Goal: Information Seeking & Learning: Learn about a topic

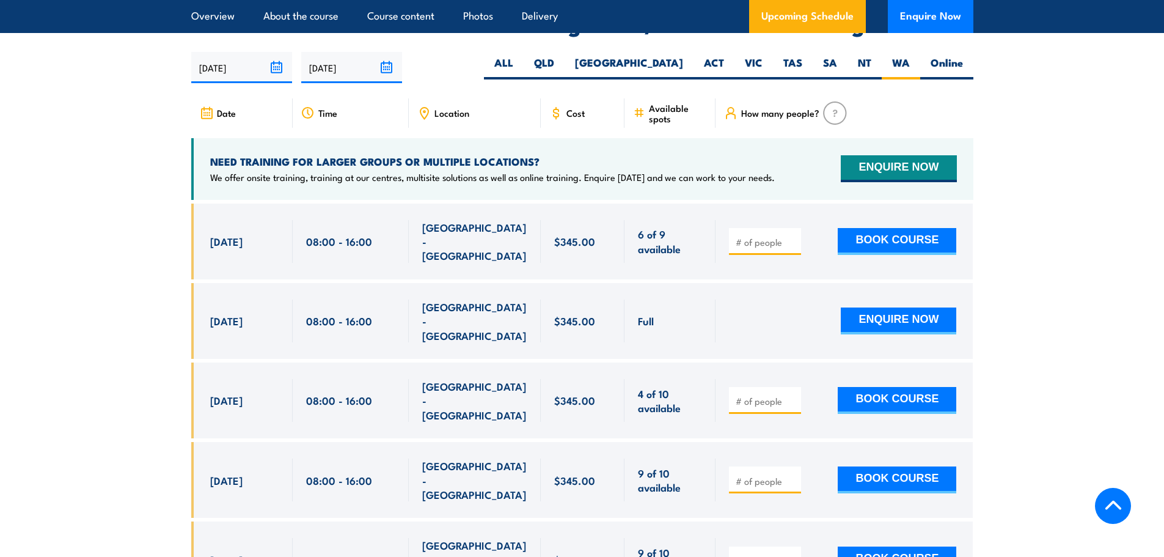
scroll to position [1823, 0]
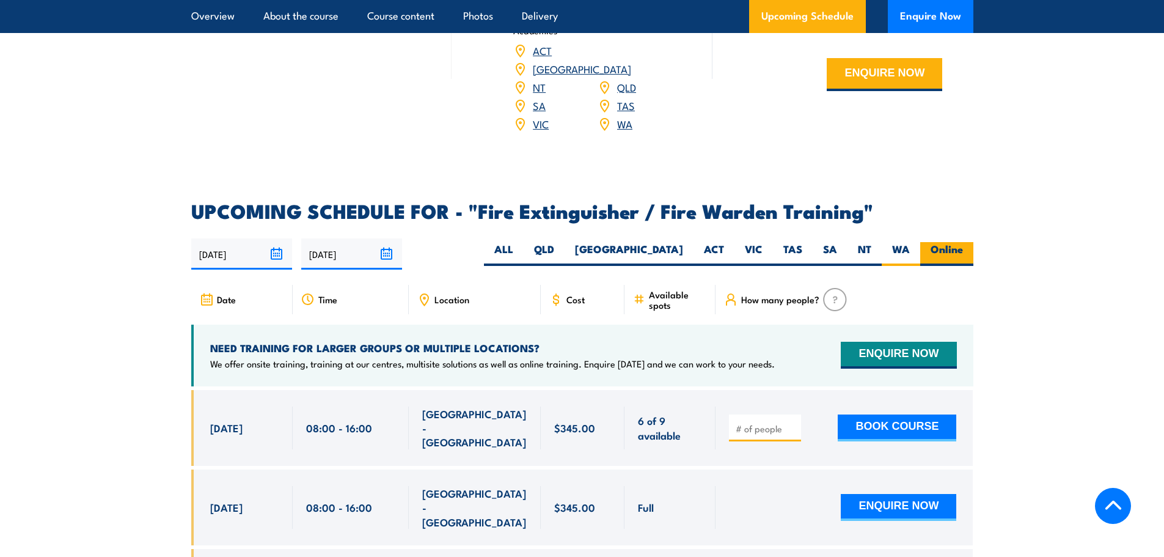
click at [945, 242] on label "Online" at bounding box center [946, 254] width 53 height 24
click at [963, 242] on input "Online" at bounding box center [967, 246] width 8 height 8
radio input "true"
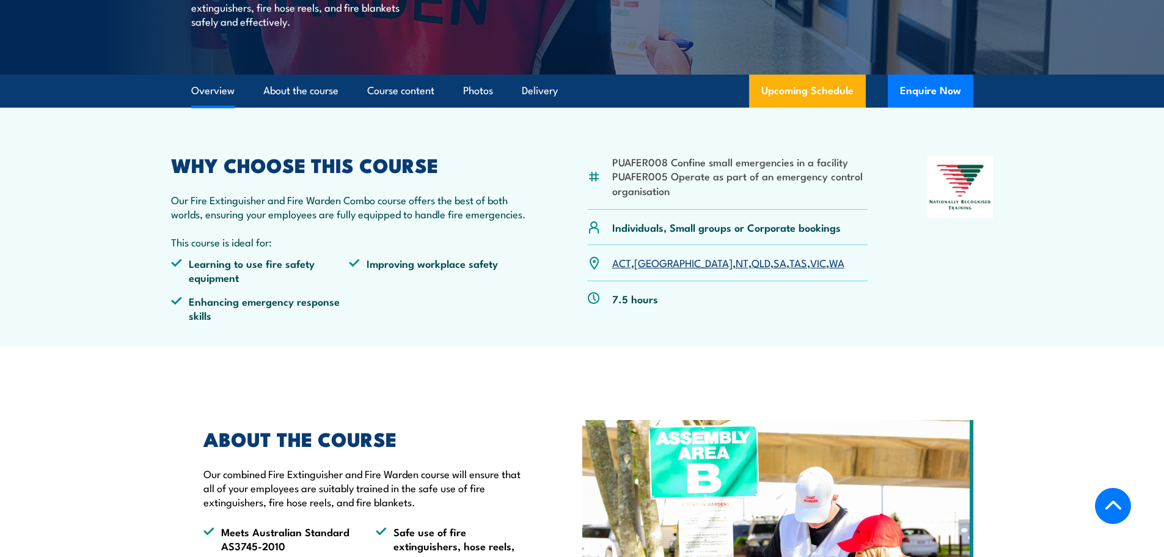
scroll to position [296, 0]
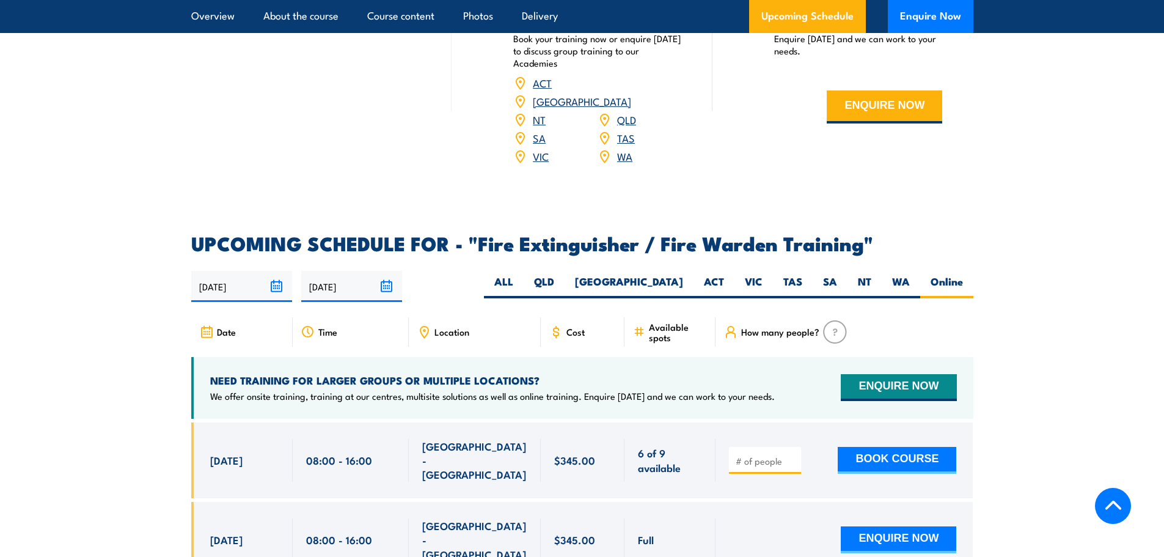
scroll to position [1823, 0]
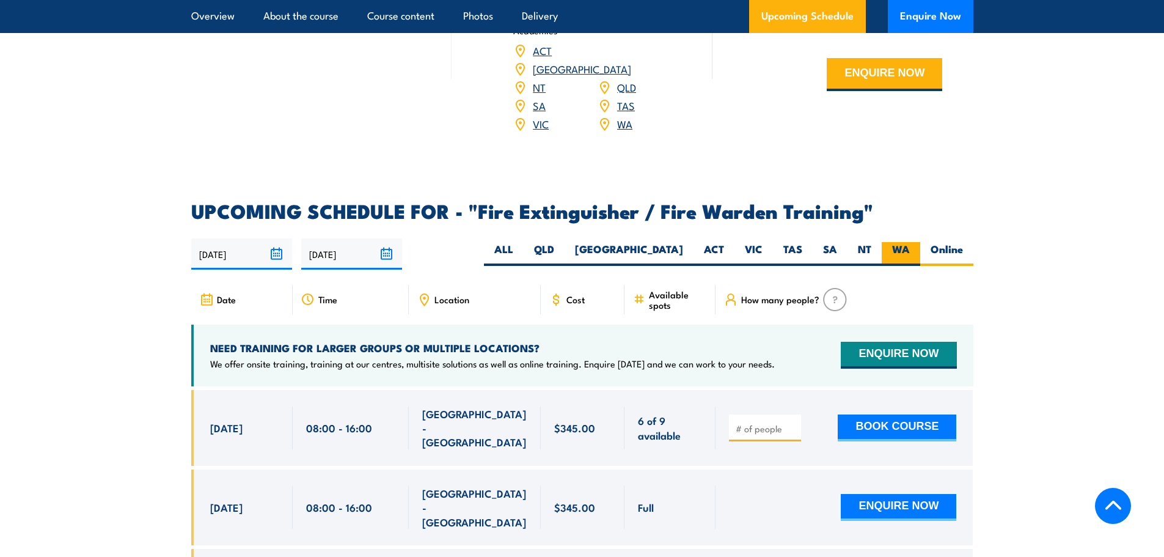
click at [896, 242] on label "WA" at bounding box center [901, 254] width 38 height 24
click at [910, 242] on input "WA" at bounding box center [914, 246] width 8 height 8
radio input "true"
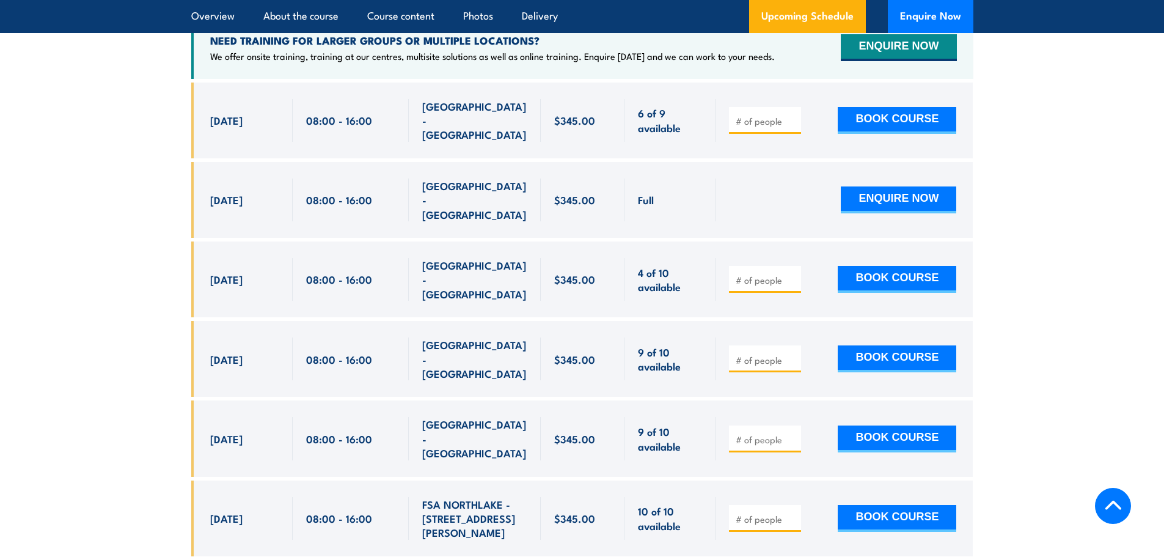
scroll to position [1945, 0]
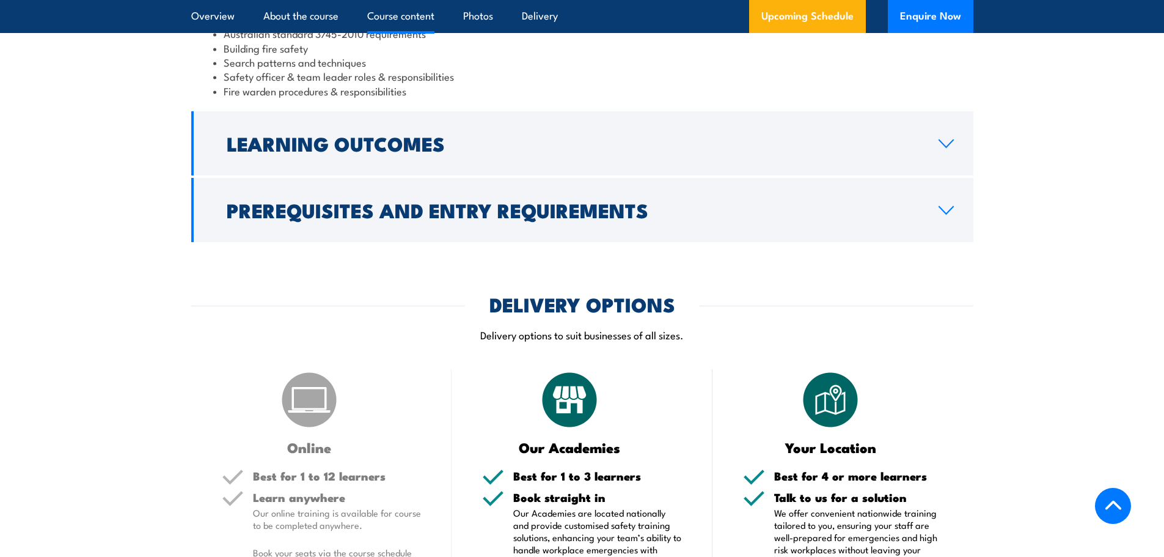
scroll to position [1283, 0]
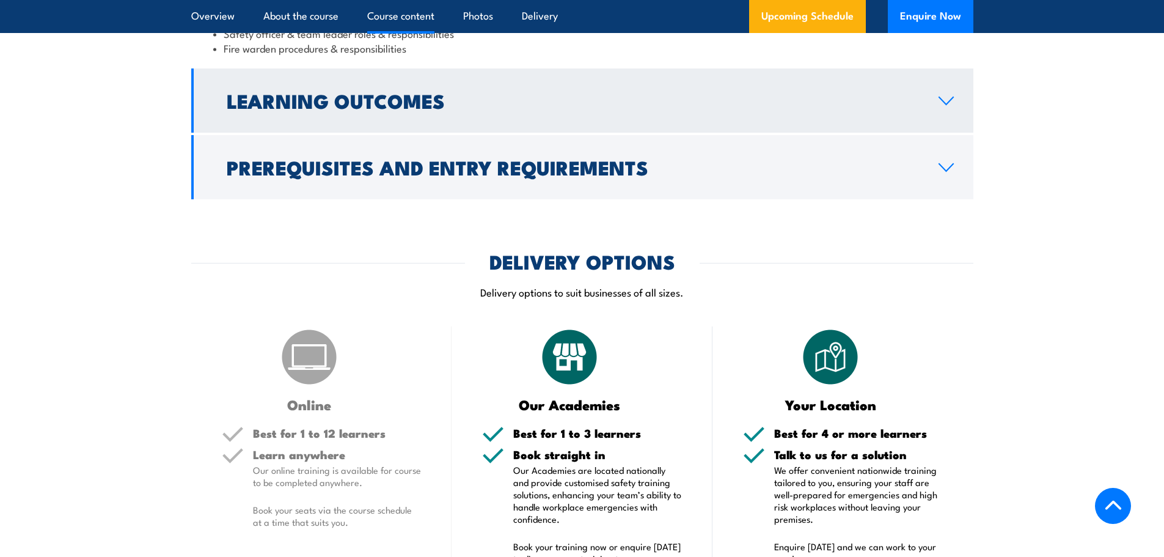
click at [940, 107] on link "Learning Outcomes" at bounding box center [582, 100] width 782 height 64
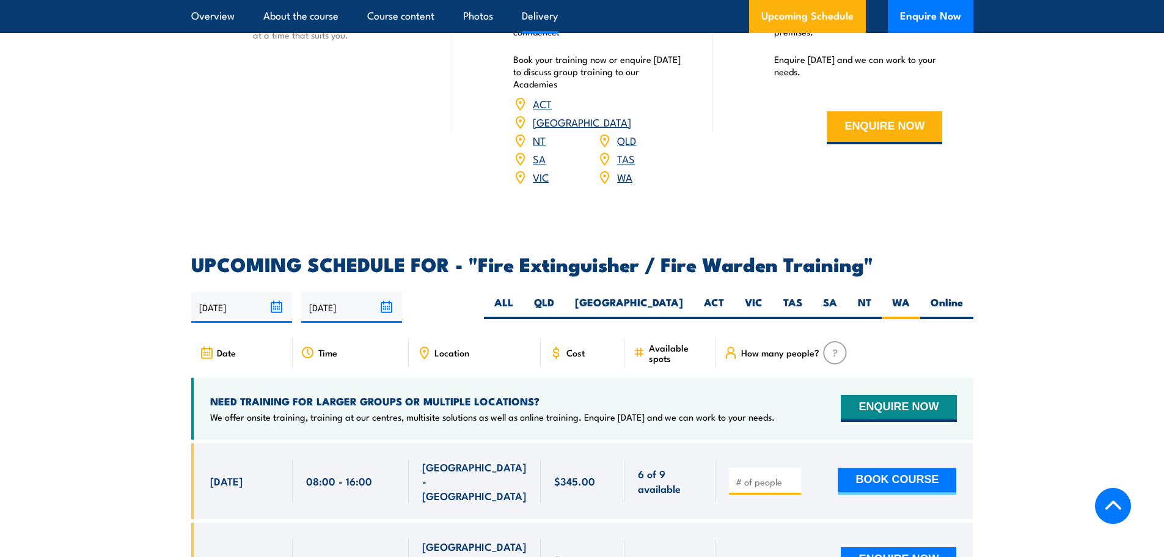
scroll to position [1677, 0]
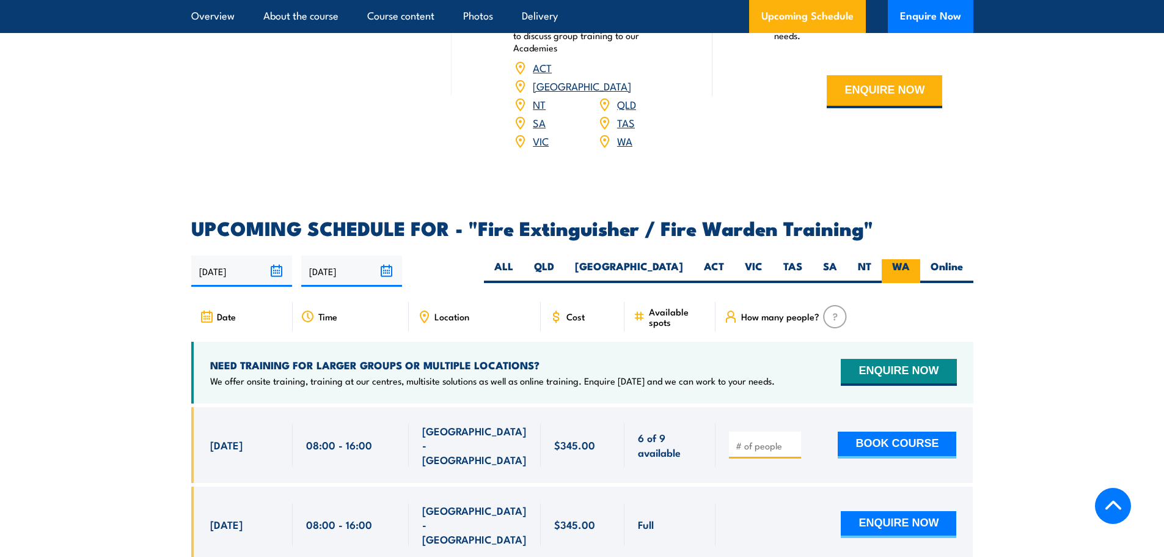
click at [913, 259] on label "WA" at bounding box center [901, 271] width 38 height 24
click at [913, 259] on input "WA" at bounding box center [914, 263] width 8 height 8
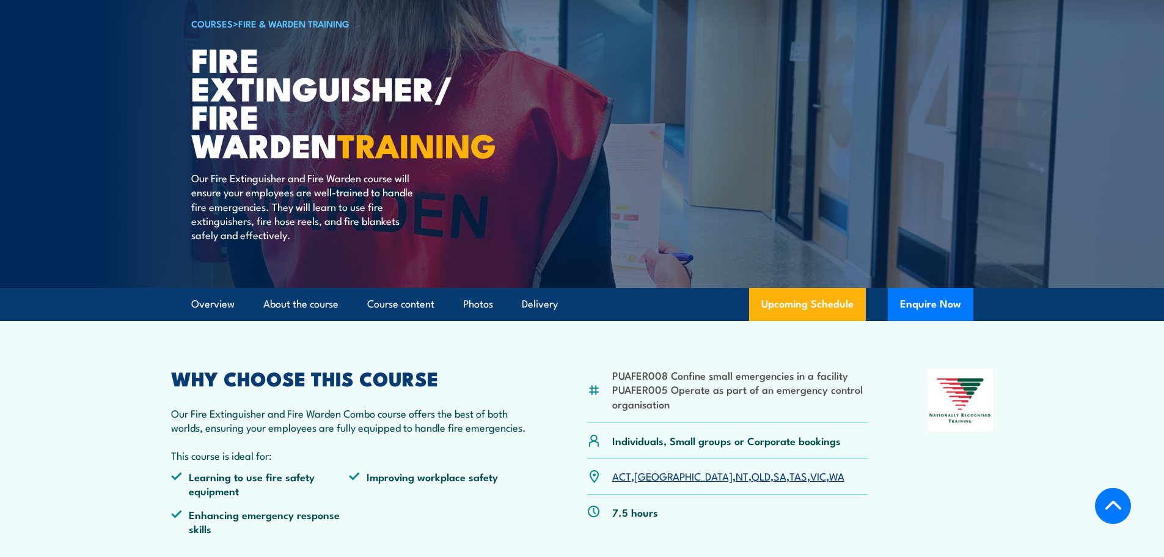
scroll to position [0, 0]
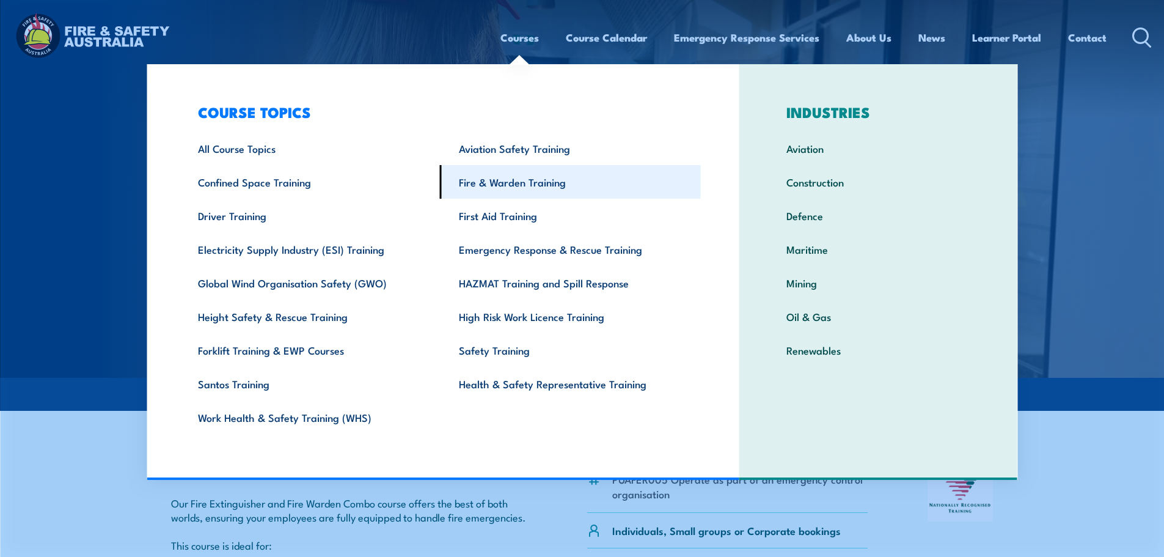
click at [491, 183] on link "Fire & Warden Training" at bounding box center [570, 182] width 261 height 34
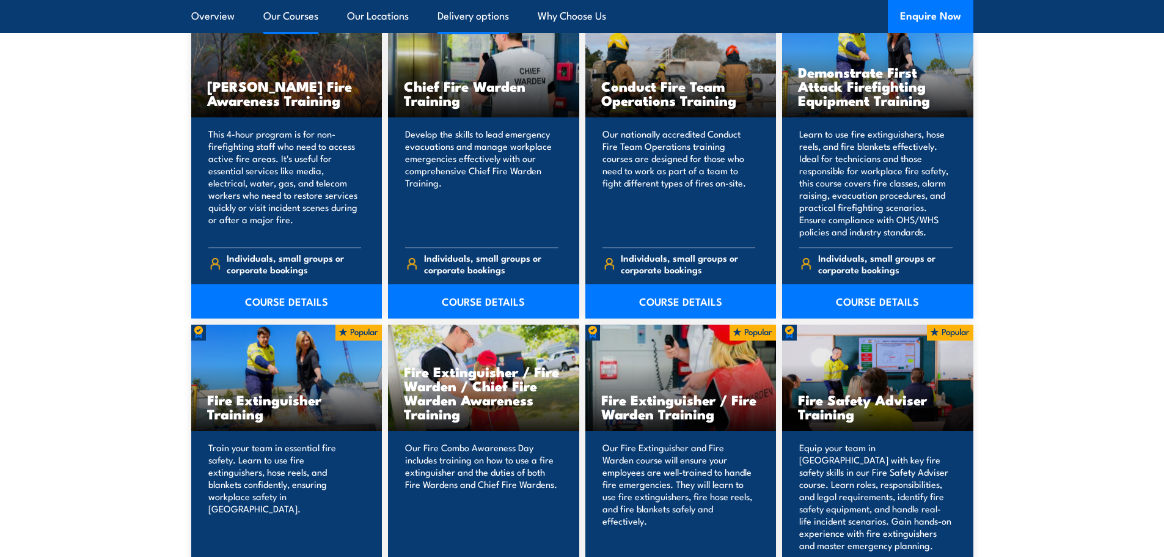
scroll to position [1039, 0]
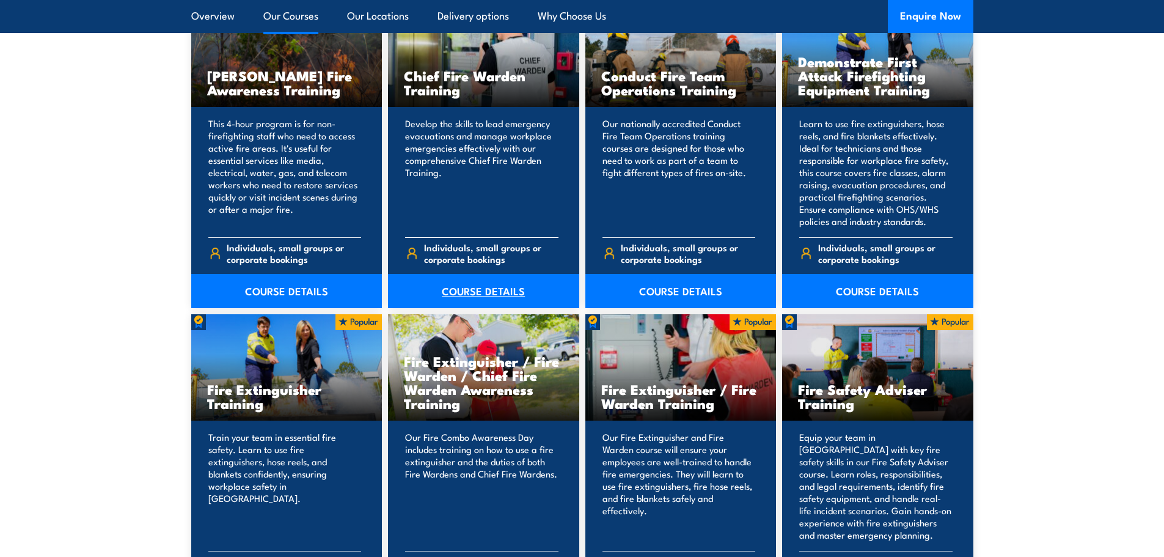
click at [490, 290] on link "COURSE DETAILS" at bounding box center [483, 291] width 191 height 34
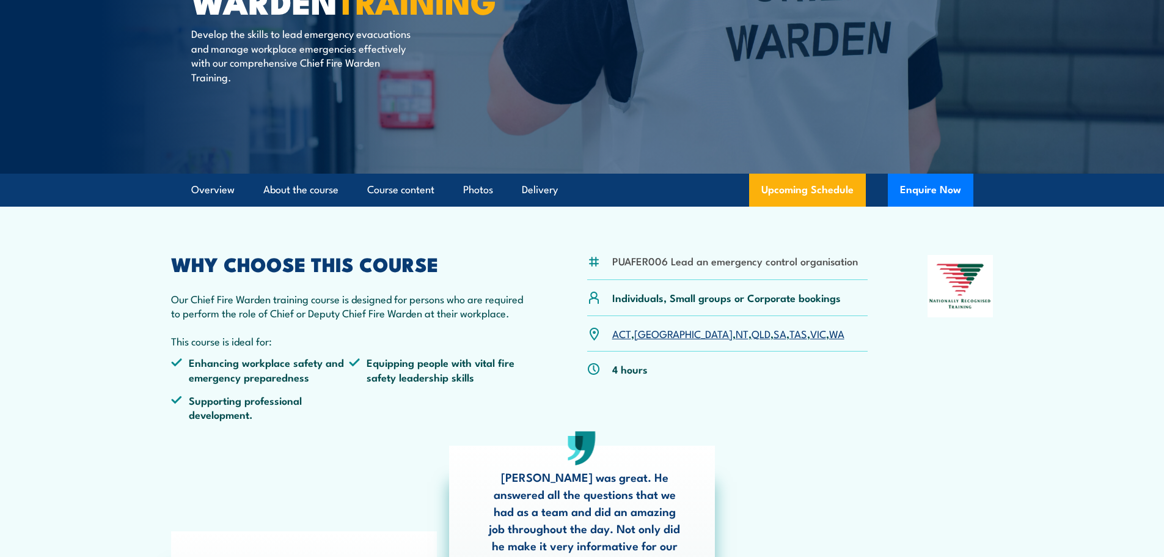
scroll to position [183, 0]
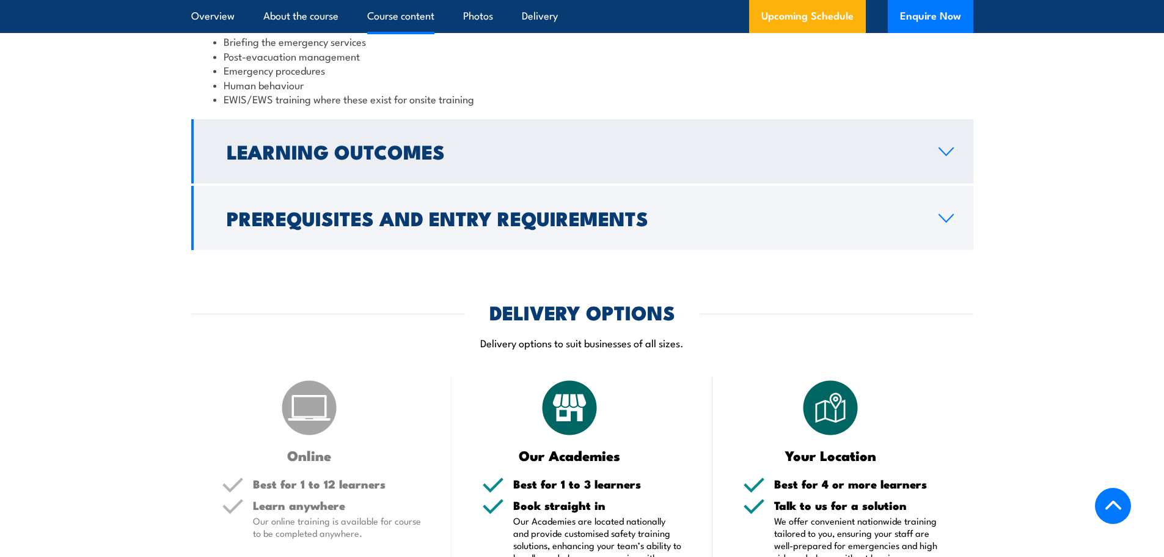
click at [932, 146] on link "Learning Outcomes" at bounding box center [582, 151] width 782 height 64
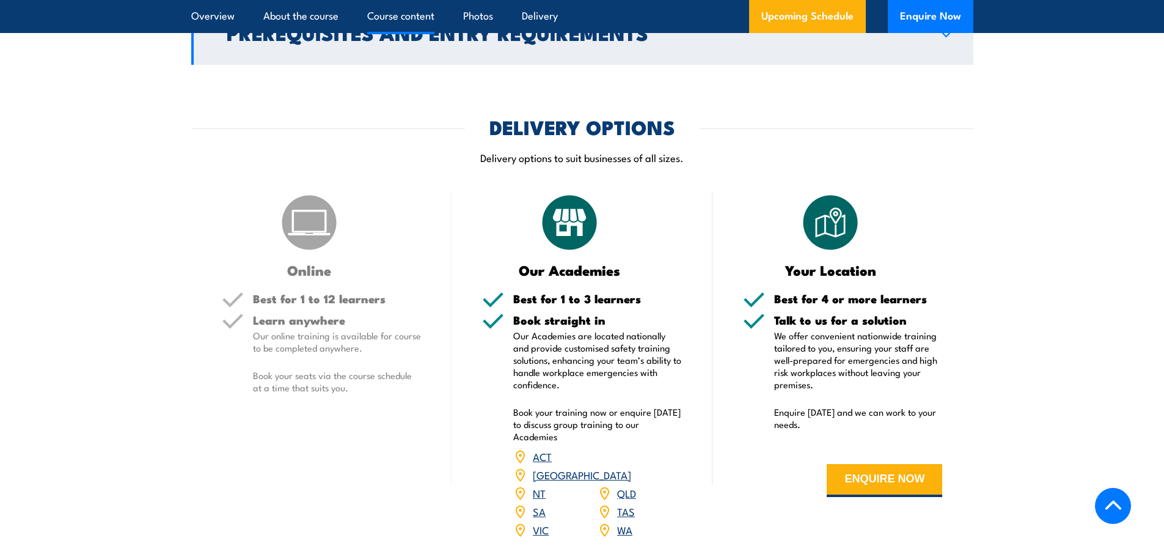
scroll to position [1273, 0]
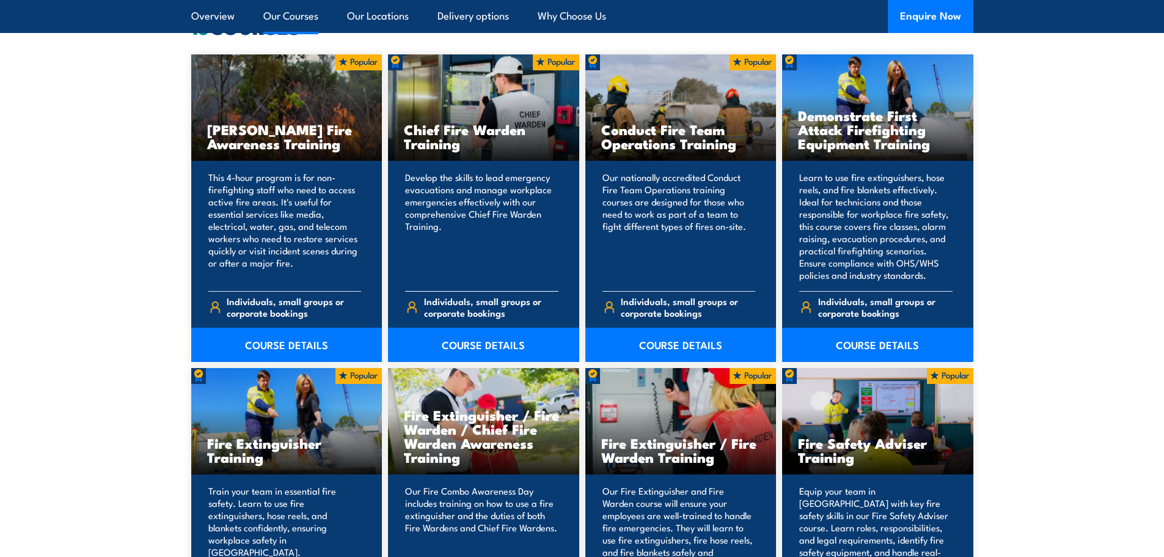
scroll to position [1039, 0]
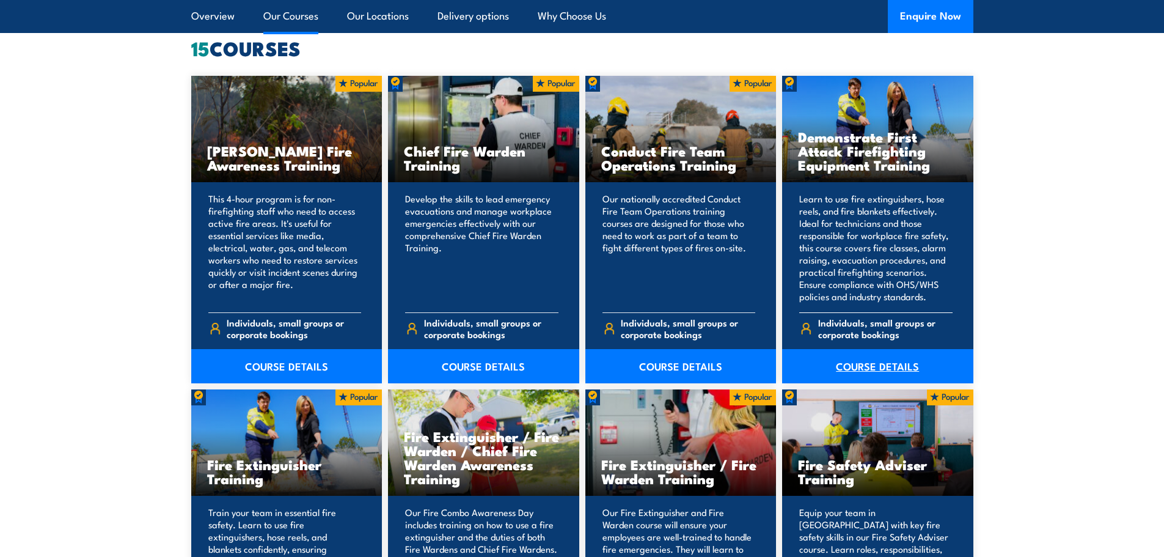
click at [905, 368] on link "COURSE DETAILS" at bounding box center [877, 366] width 191 height 34
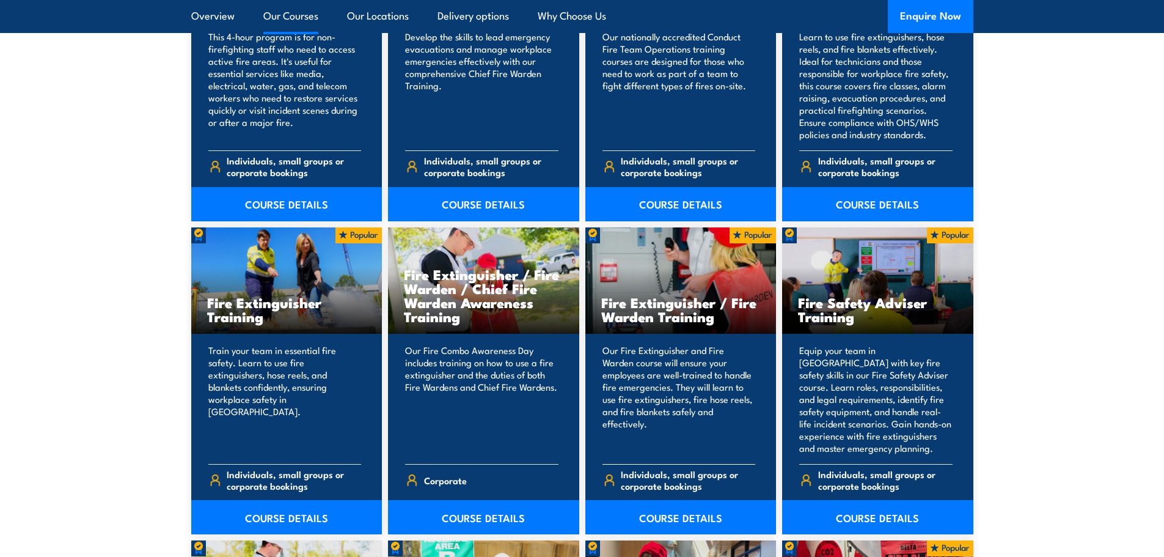
scroll to position [1147, 0]
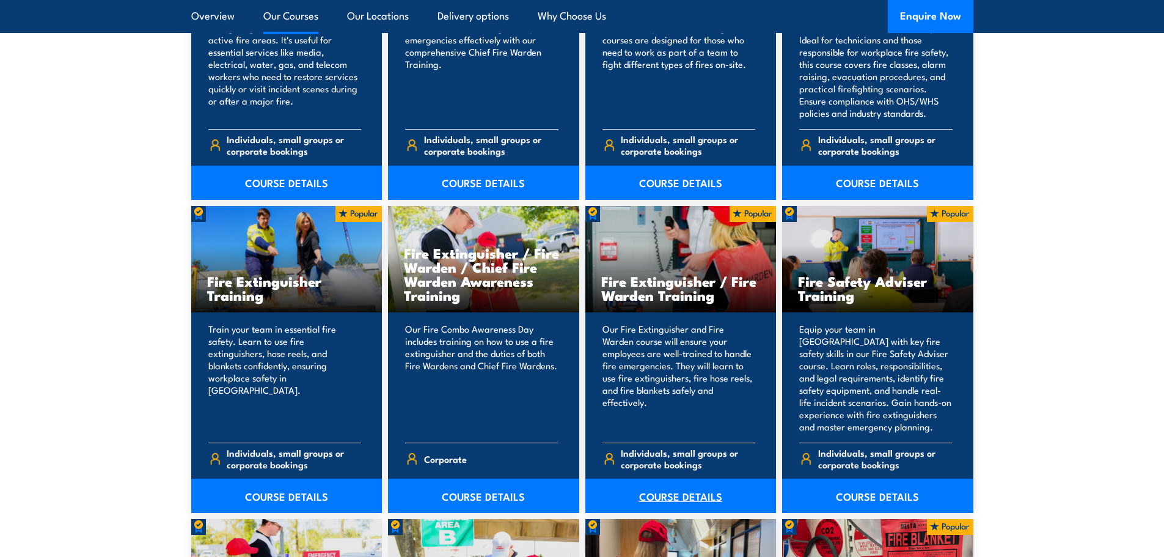
click at [666, 489] on link "COURSE DETAILS" at bounding box center [680, 495] width 191 height 34
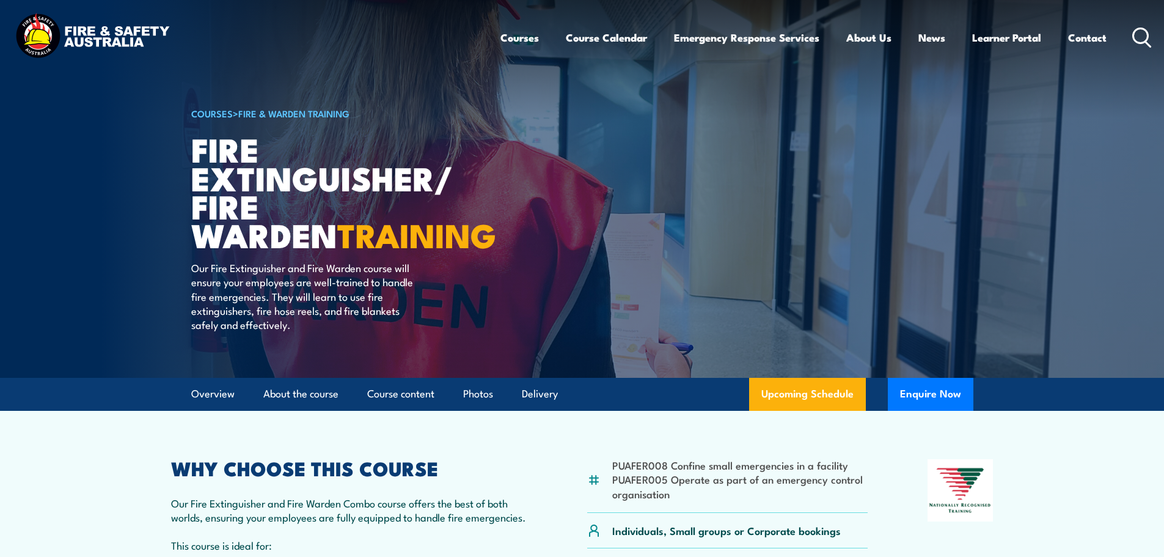
click at [1132, 36] on div "Courses Course Calendar Emergency Response Services Services Overview Emergency…" at bounding box center [826, 37] width 652 height 53
click at [1136, 34] on icon at bounding box center [1142, 37] width 20 height 20
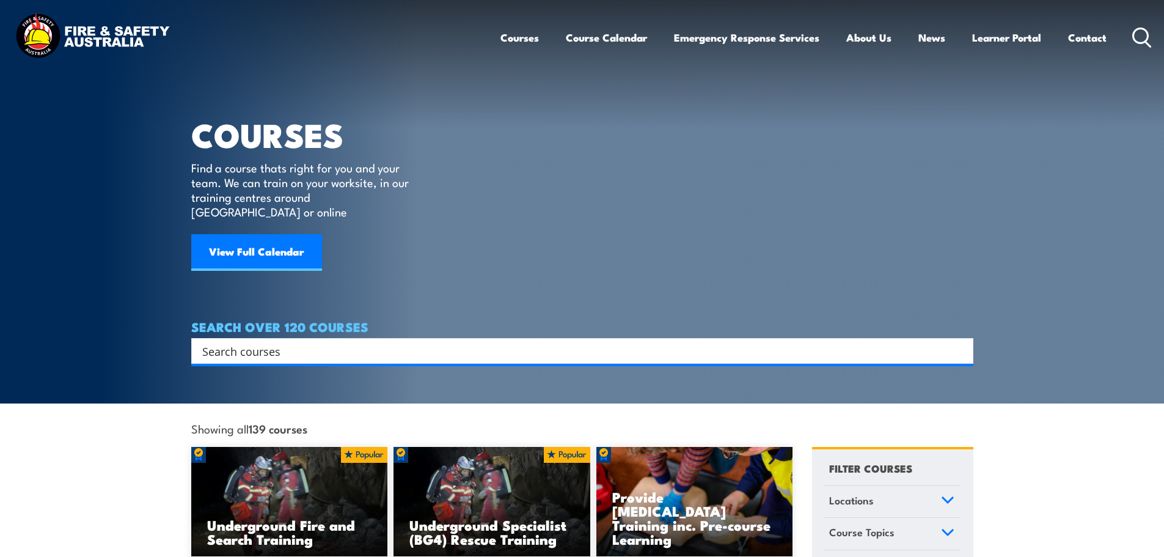
click at [273, 342] on input "Search input" at bounding box center [574, 351] width 744 height 18
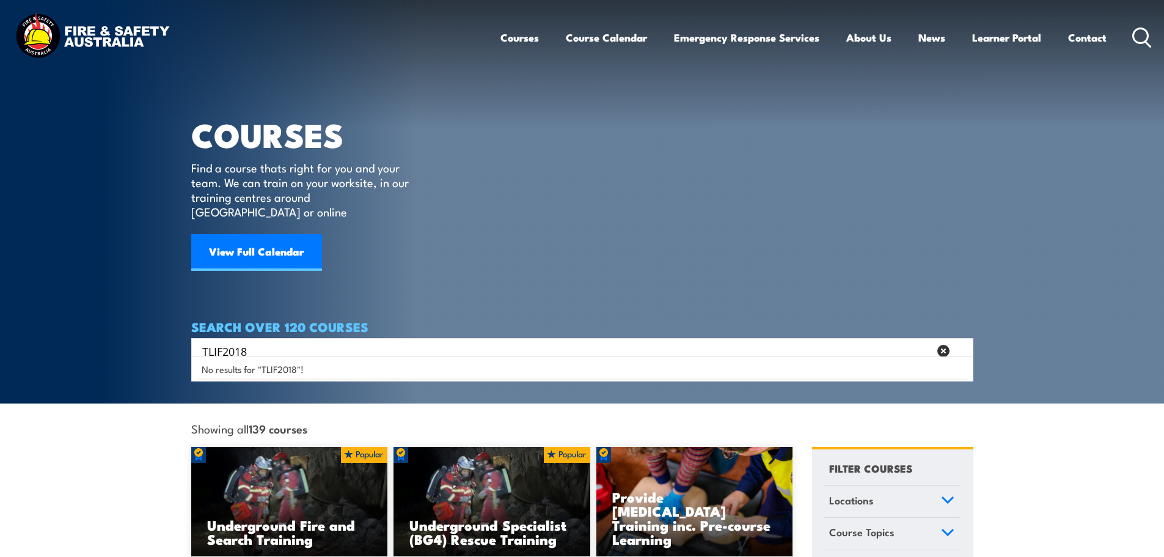
drag, startPoint x: 273, startPoint y: 338, endPoint x: 208, endPoint y: 330, distance: 64.6
click at [199, 342] on div "TLIF2018 Search" at bounding box center [583, 350] width 774 height 17
type input "TLIF2018"
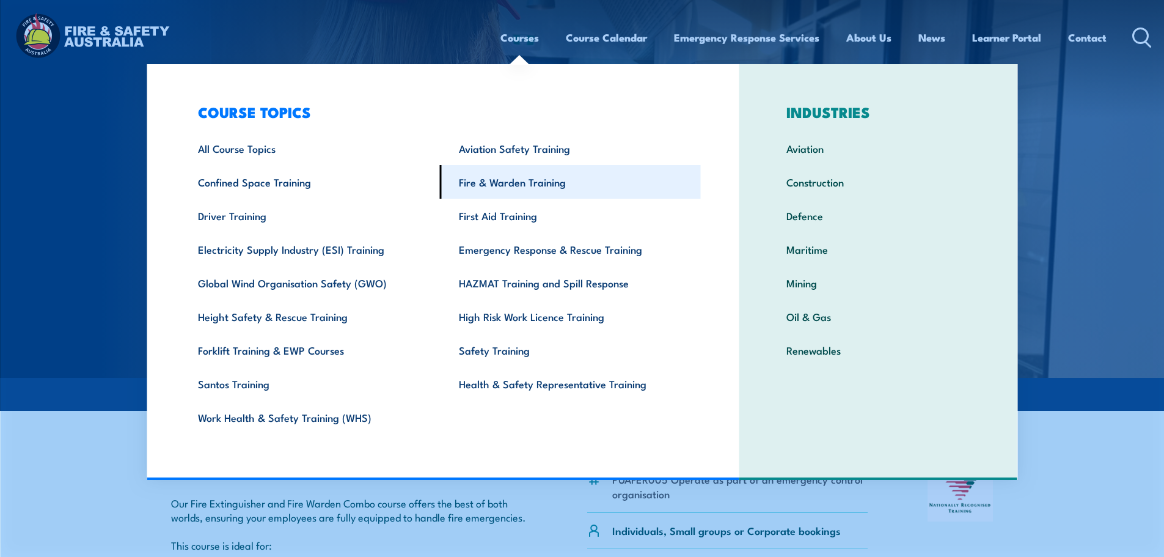
click at [523, 178] on link "Fire & Warden Training" at bounding box center [570, 182] width 261 height 34
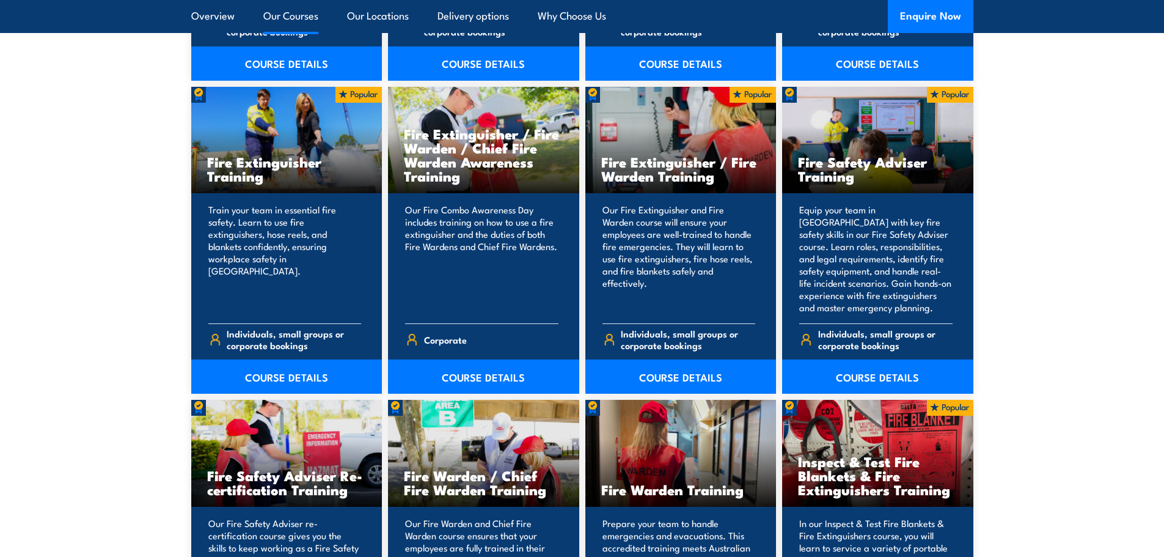
scroll to position [1283, 0]
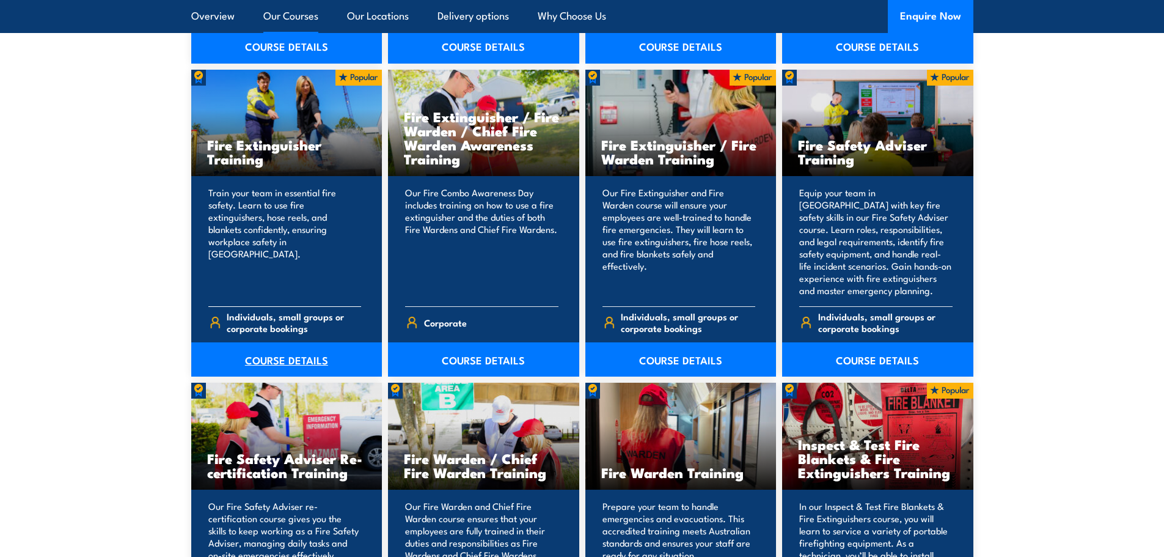
click at [293, 357] on link "COURSE DETAILS" at bounding box center [286, 359] width 191 height 34
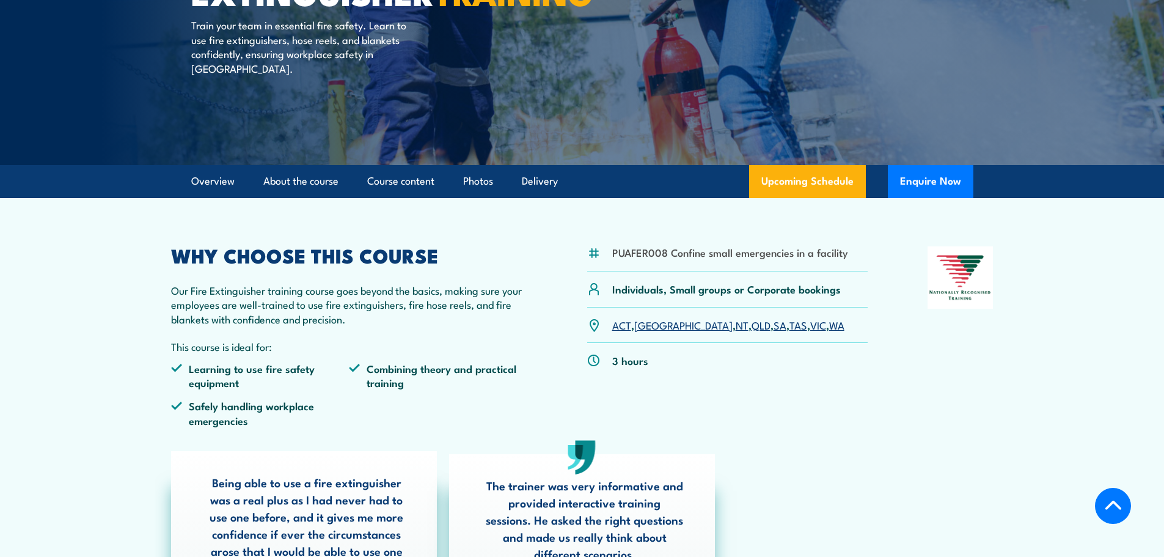
scroll to position [183, 0]
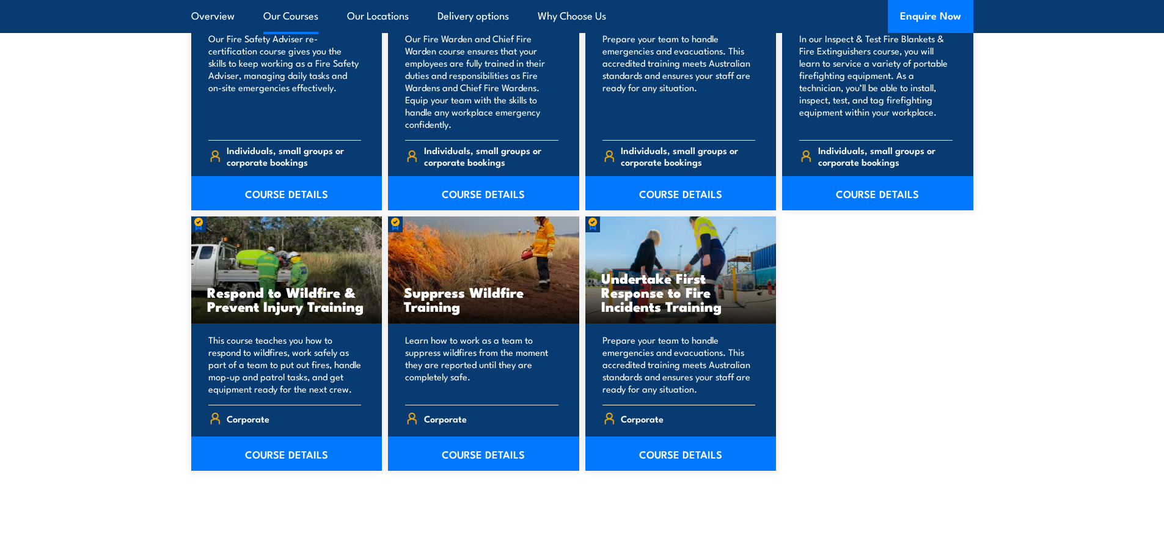
scroll to position [1772, 0]
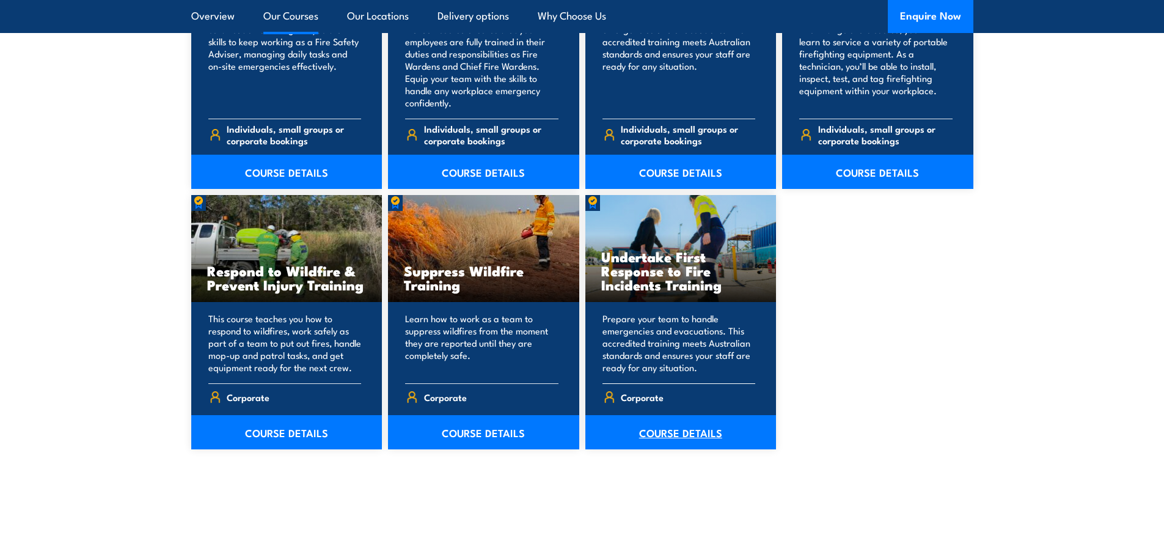
click at [698, 428] on link "COURSE DETAILS" at bounding box center [680, 432] width 191 height 34
